Goal: Answer question/provide support

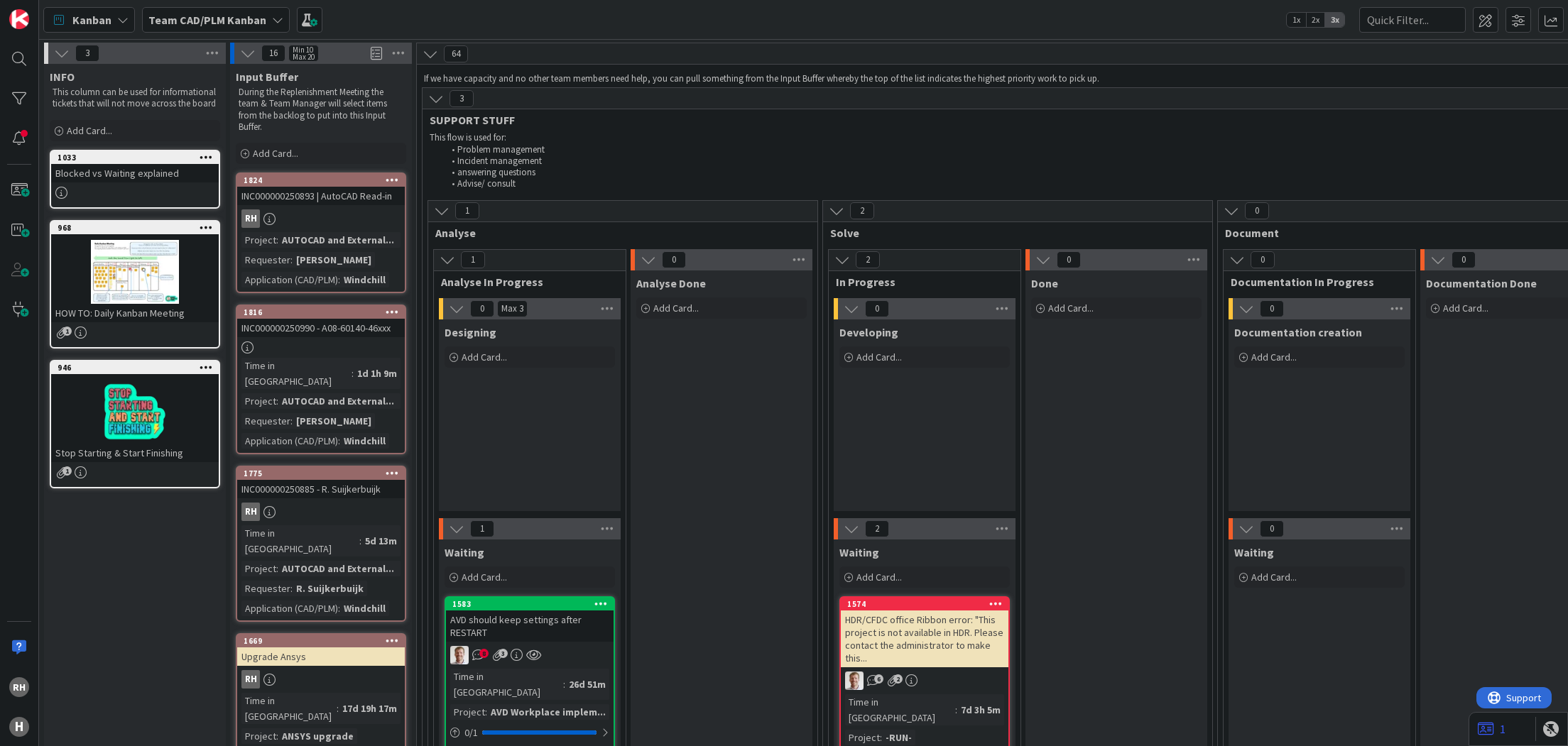
scroll to position [4258, 0]
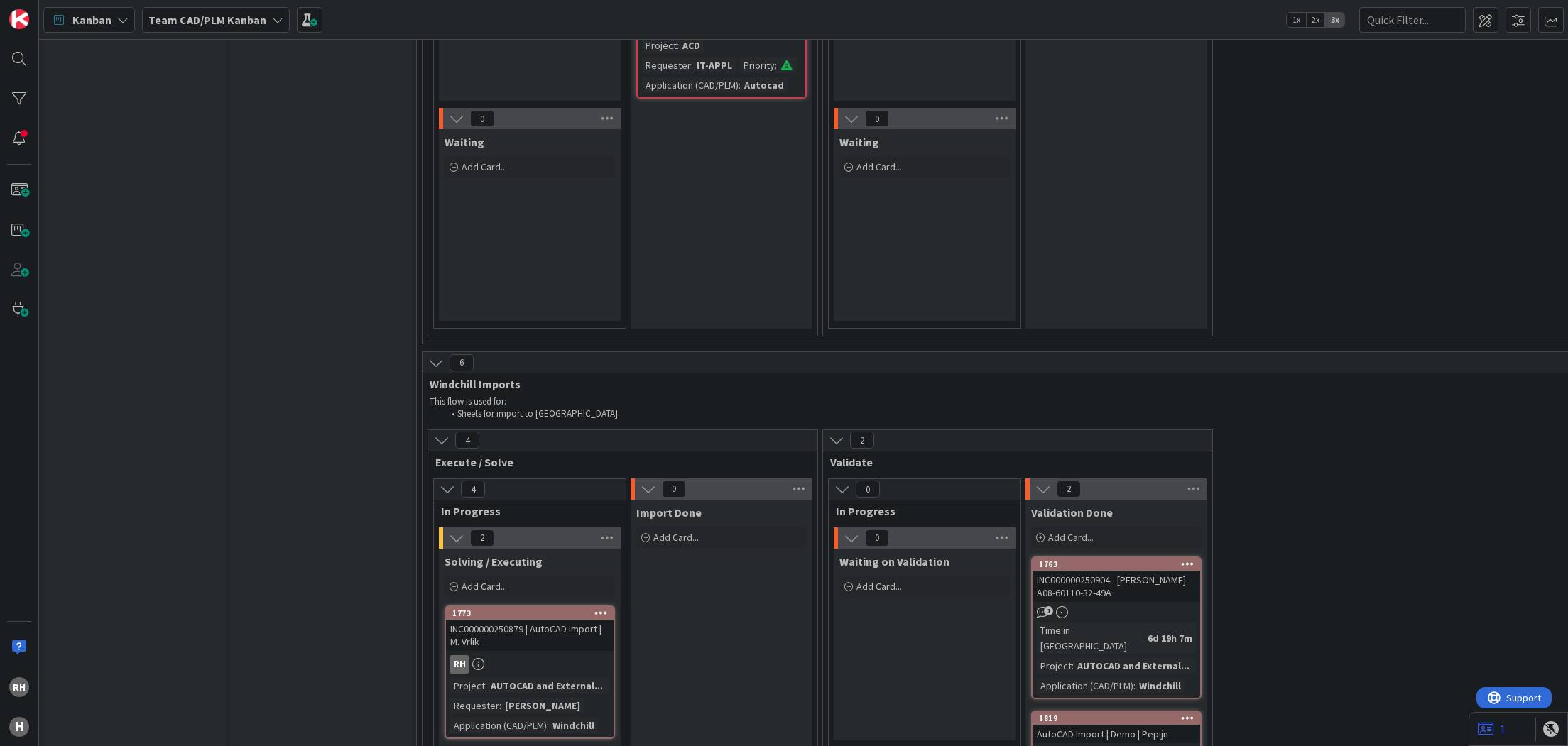
click at [552, 620] on div "INC000000250879 | AutoCAD Import | M. Vrlik" at bounding box center [529, 635] width 168 height 31
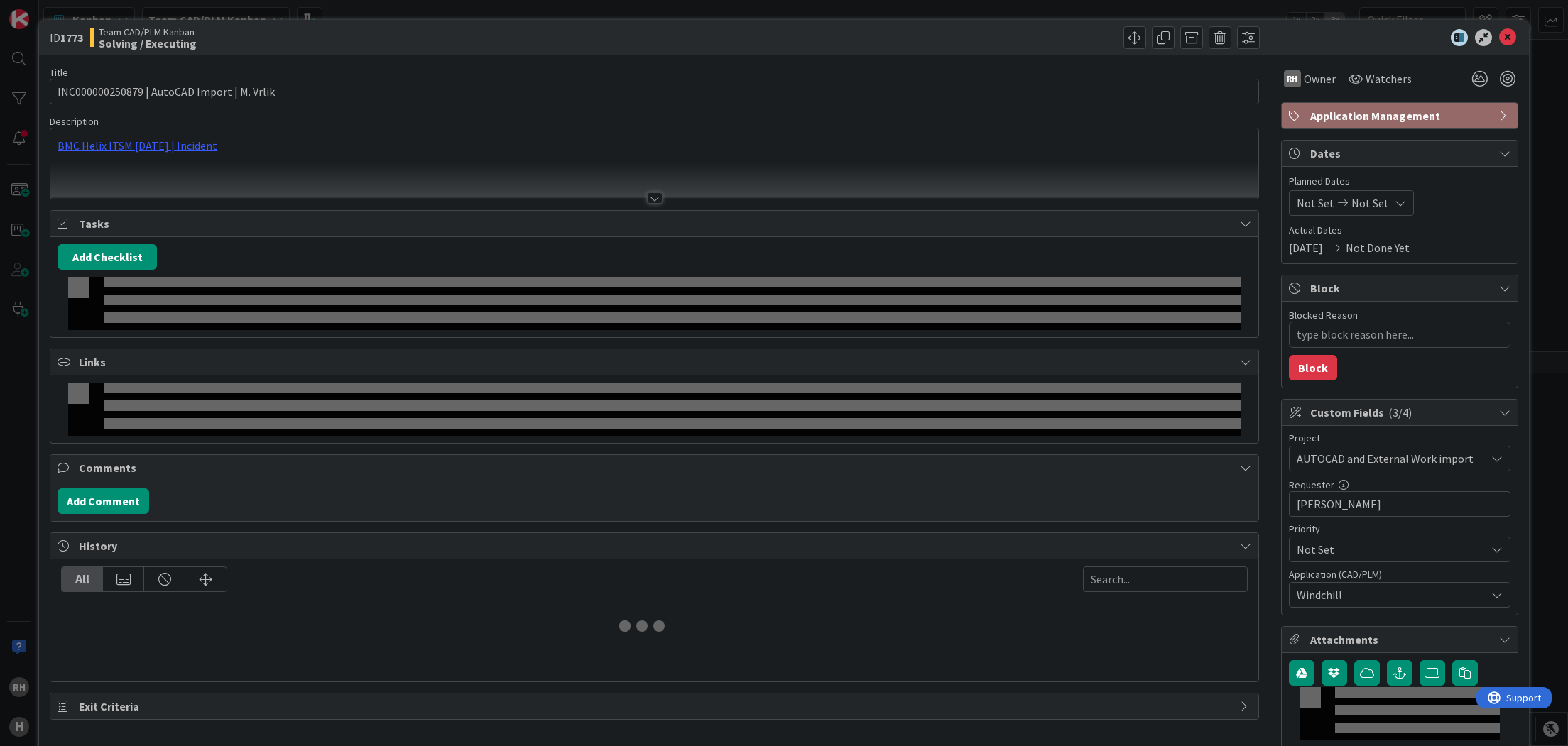
type textarea "x"
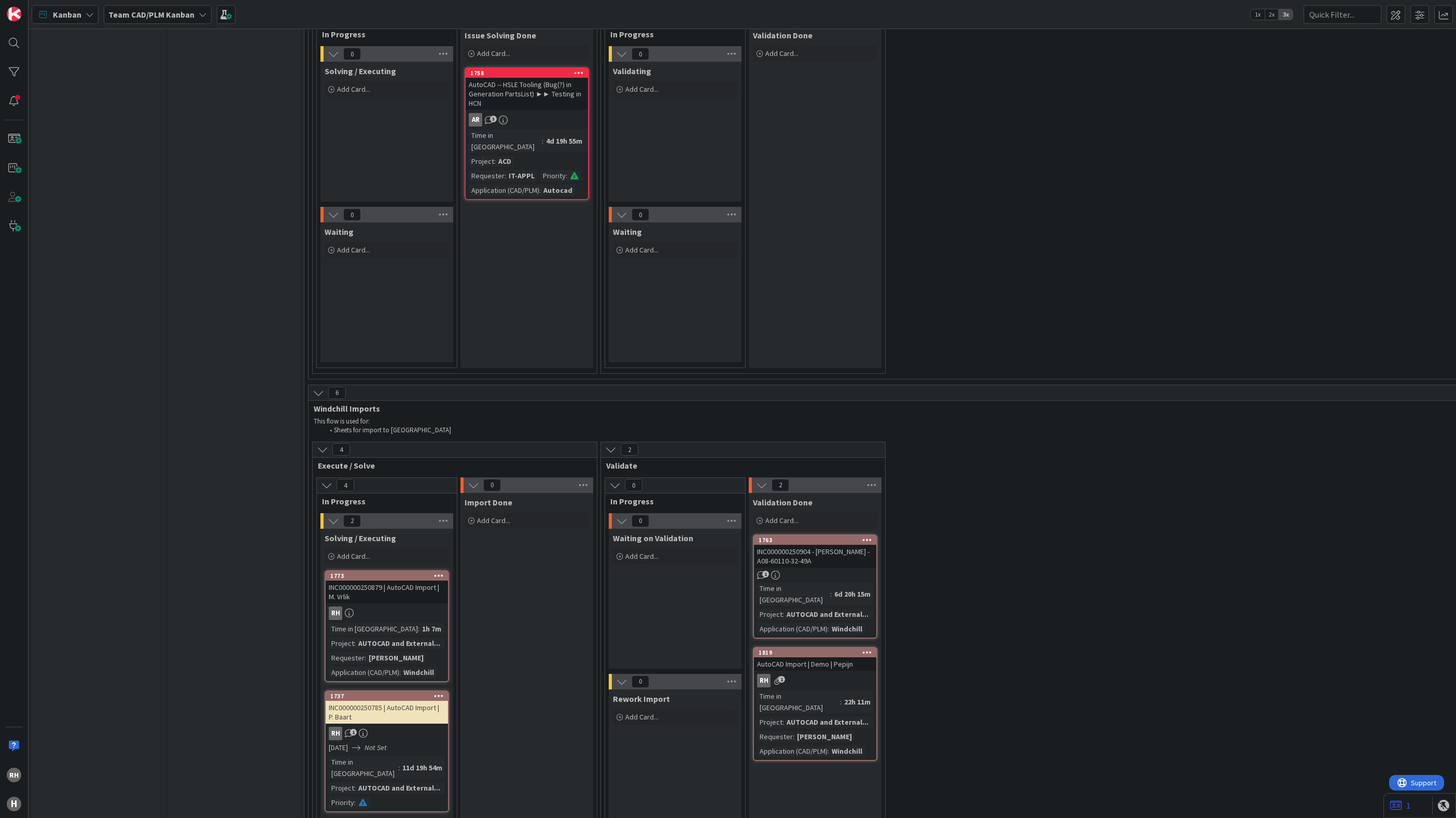
scroll to position [3187, 0]
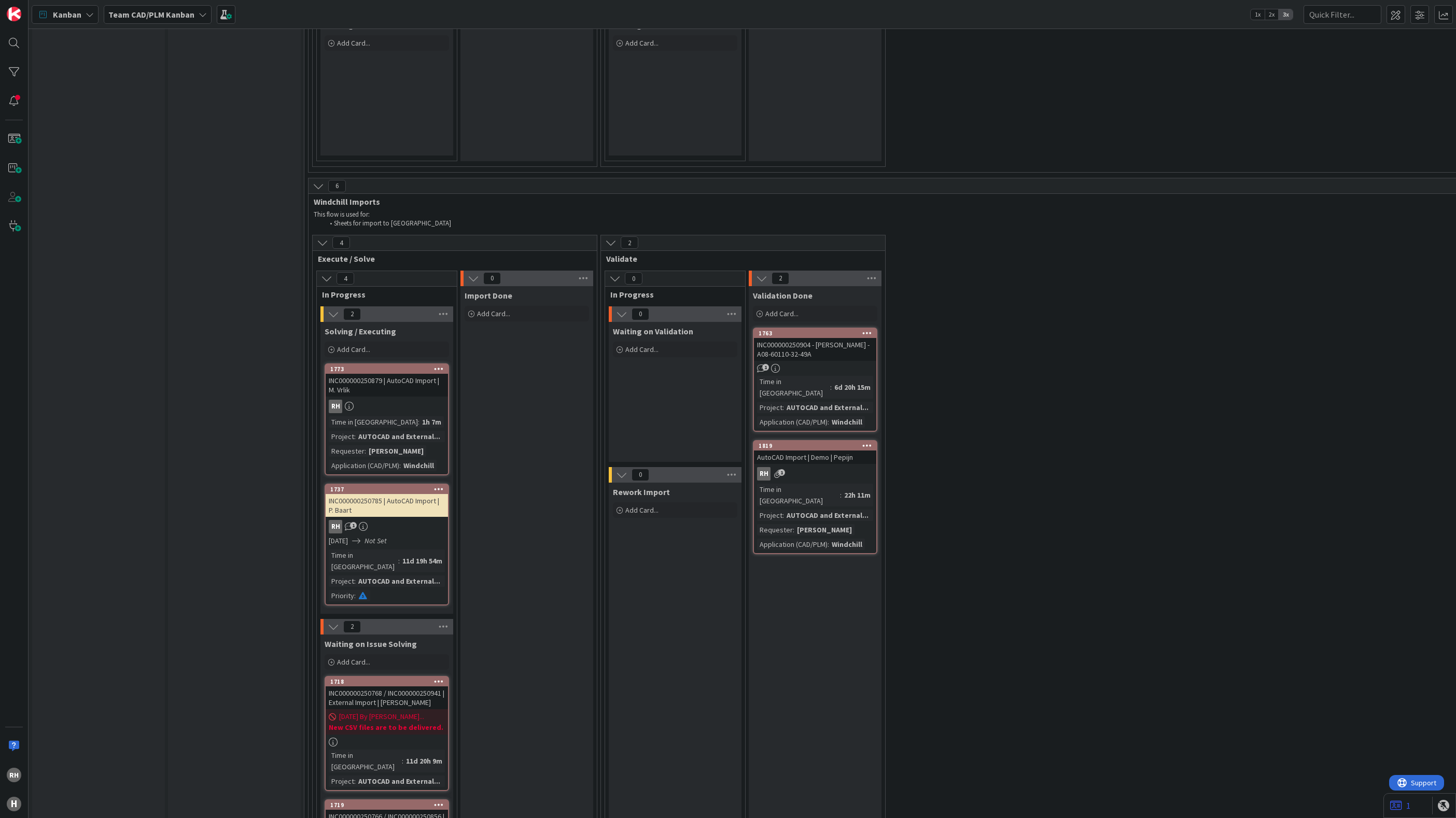
click at [414, 399] on div "RH" at bounding box center [387, 406] width 123 height 14
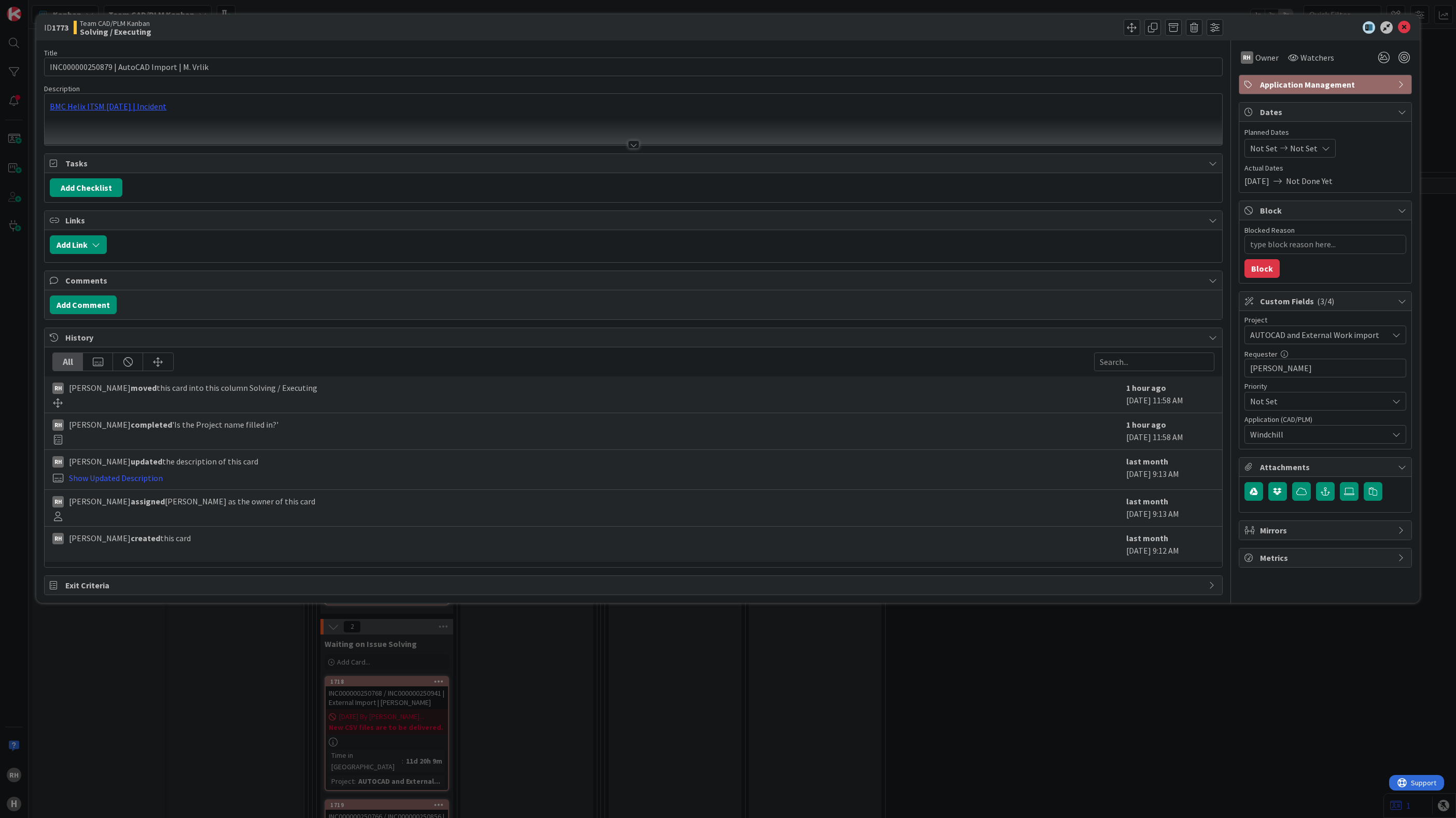
type textarea "x"
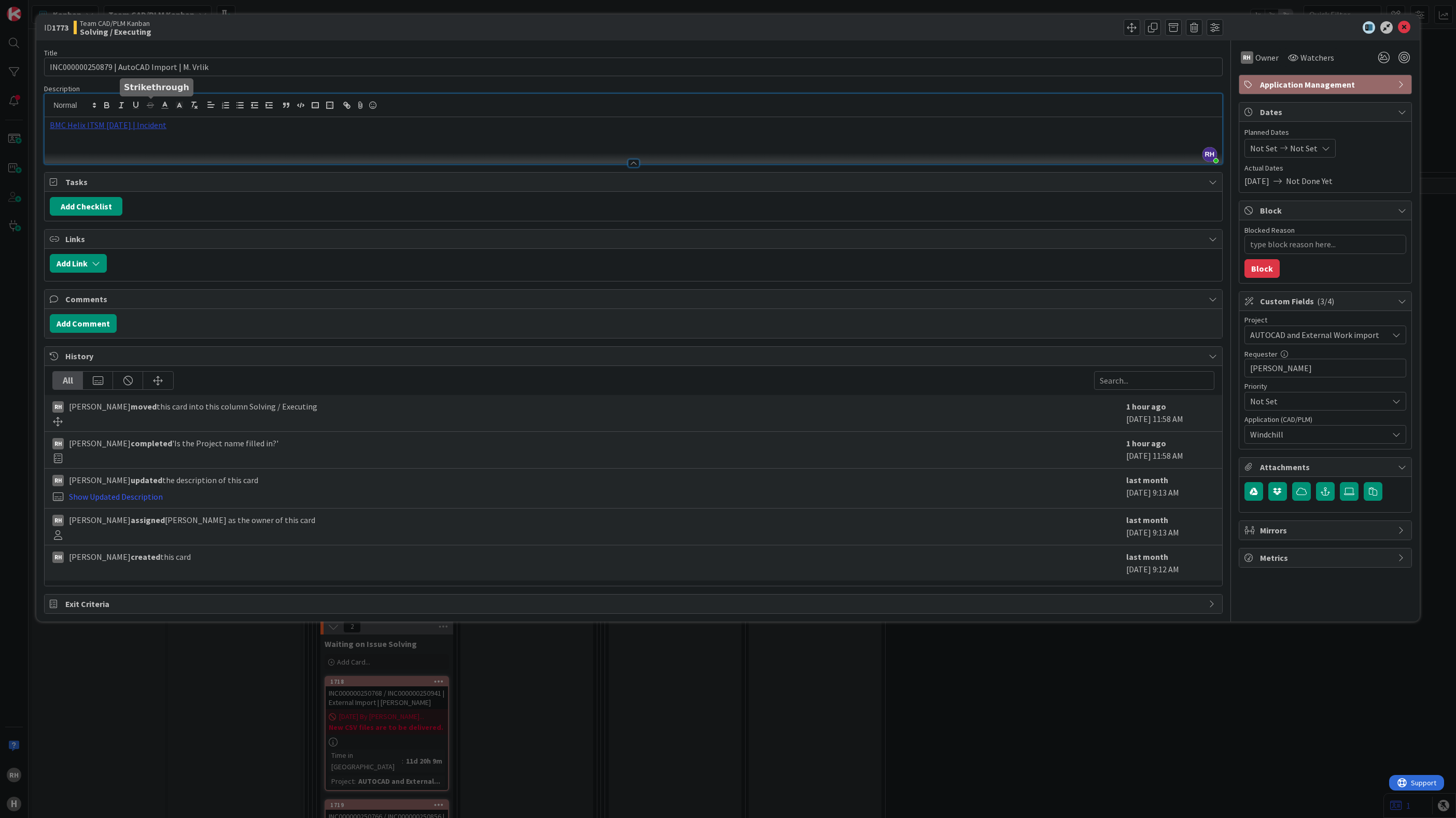
click at [145, 109] on div "RH Richard Halve just joined BMC Helix ITSM 23.3.02 | Incident" at bounding box center [633, 129] width 1177 height 70
click at [145, 129] on link "BMC Helix ITSM [DATE] | Incident" at bounding box center [108, 125] width 116 height 10
click at [112, 147] on link "https://huisman-smartit.onbmc.com/smartit/app/#/incident/AGGF4KX6HRENQATBOVIGTB…" at bounding box center [96, 145] width 103 height 14
